Goal: Task Accomplishment & Management: Manage account settings

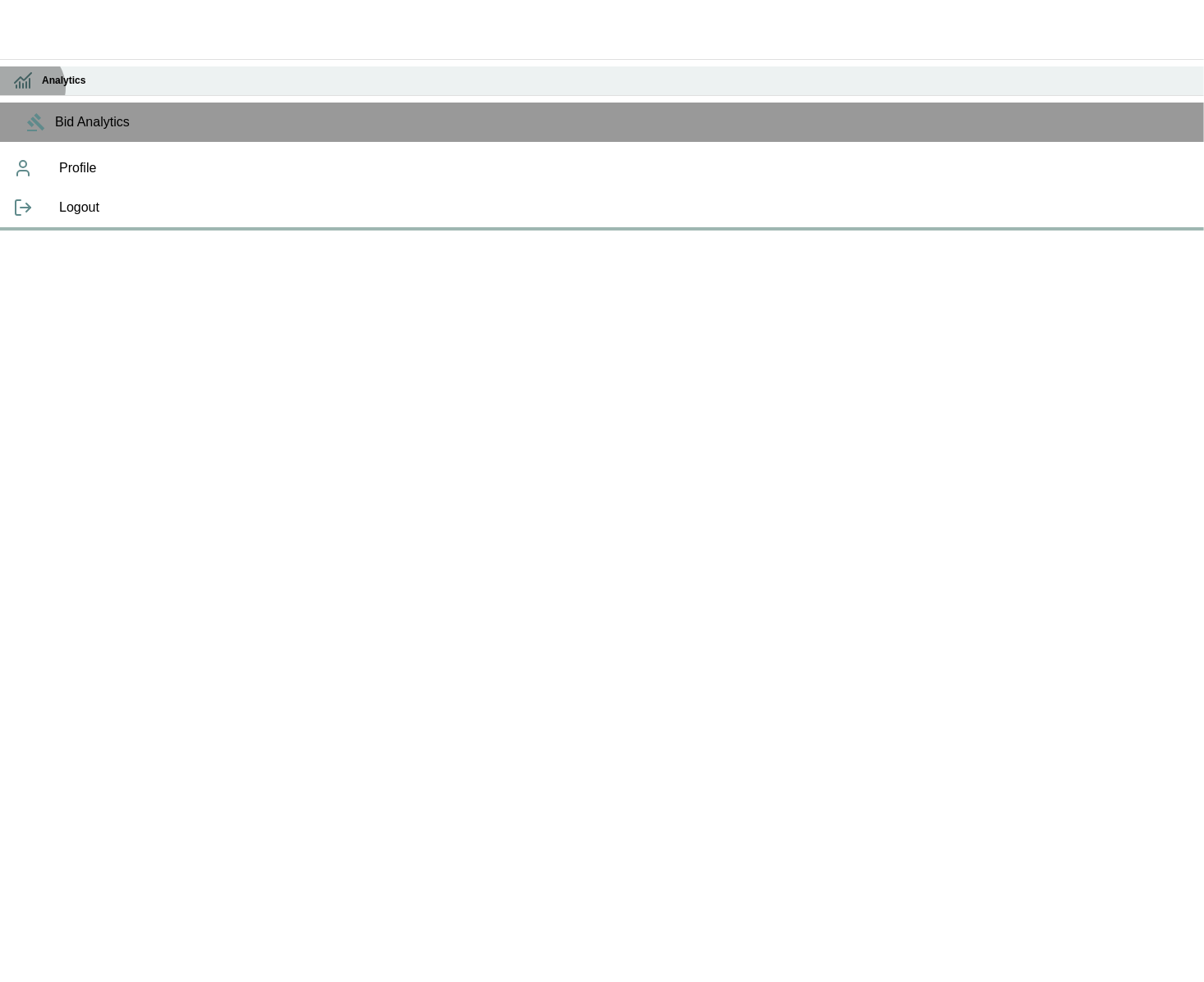
click at [22, 86] on icon at bounding box center [23, 80] width 20 height 20
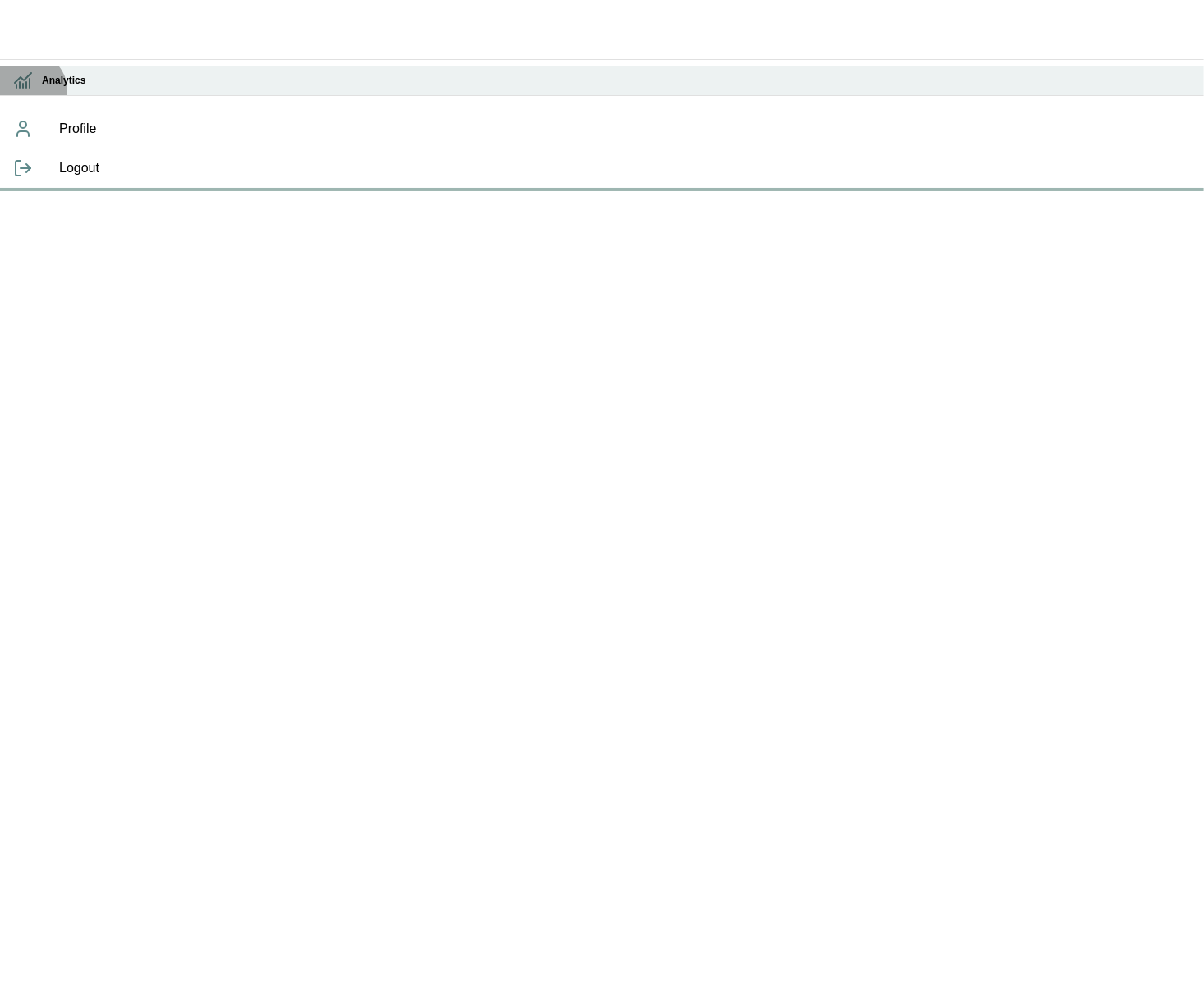
click at [29, 88] on icon at bounding box center [23, 80] width 20 height 20
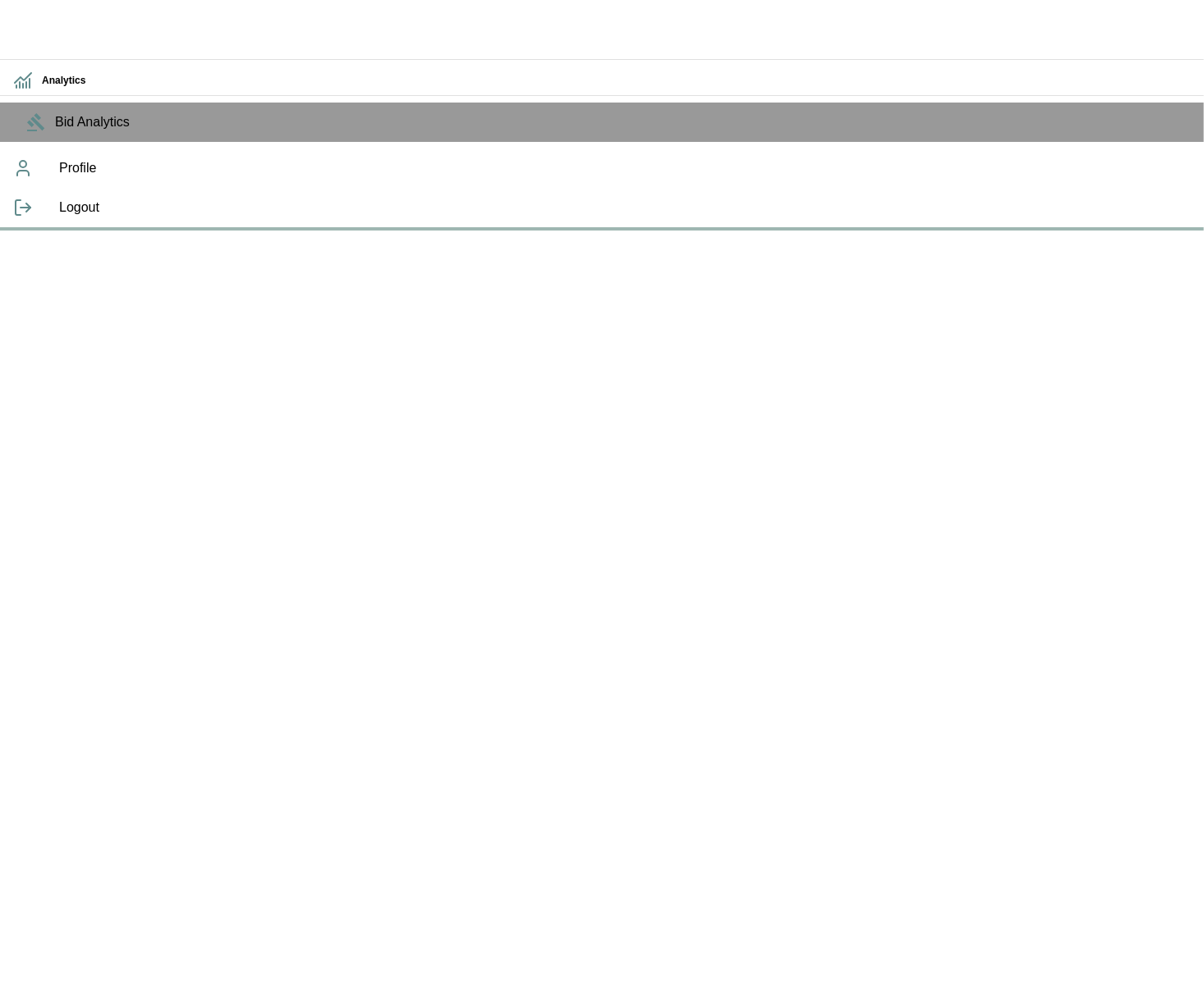
click at [18, 227] on div "Logout" at bounding box center [602, 208] width 1204 height 40
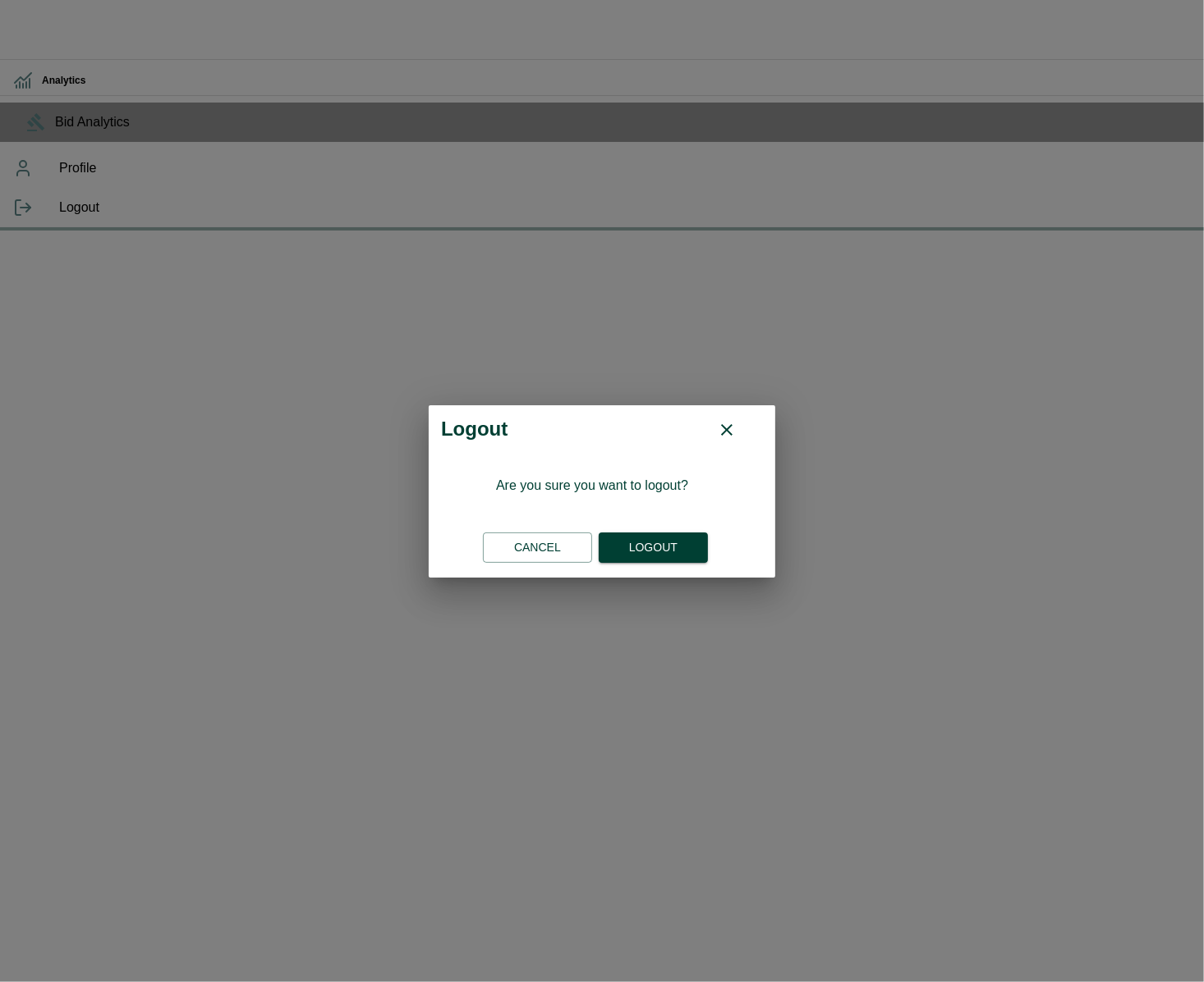
click at [635, 552] on button "Logout" at bounding box center [654, 547] width 109 height 31
